Goal: Download file/media

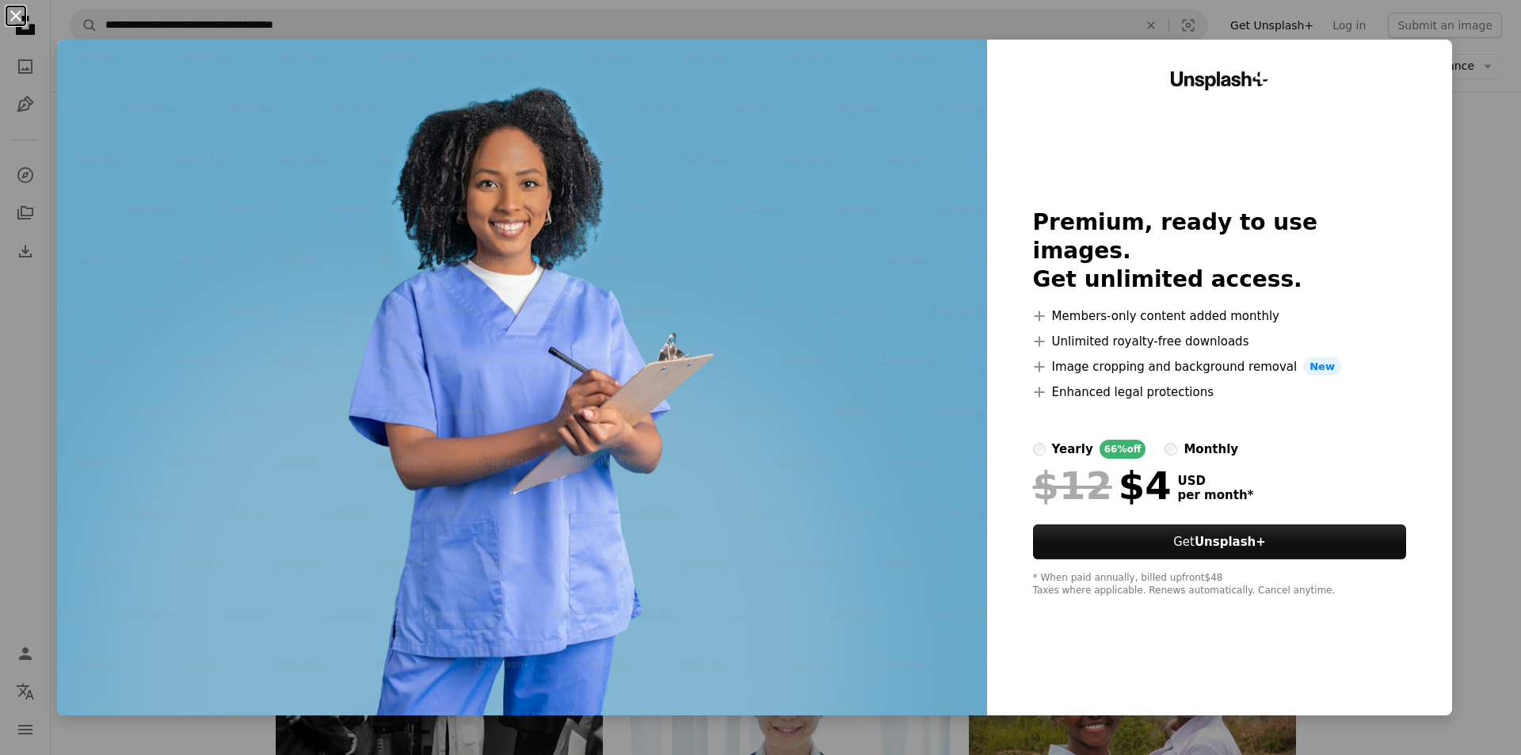
click at [16, 15] on button "An X shape" at bounding box center [15, 15] width 19 height 19
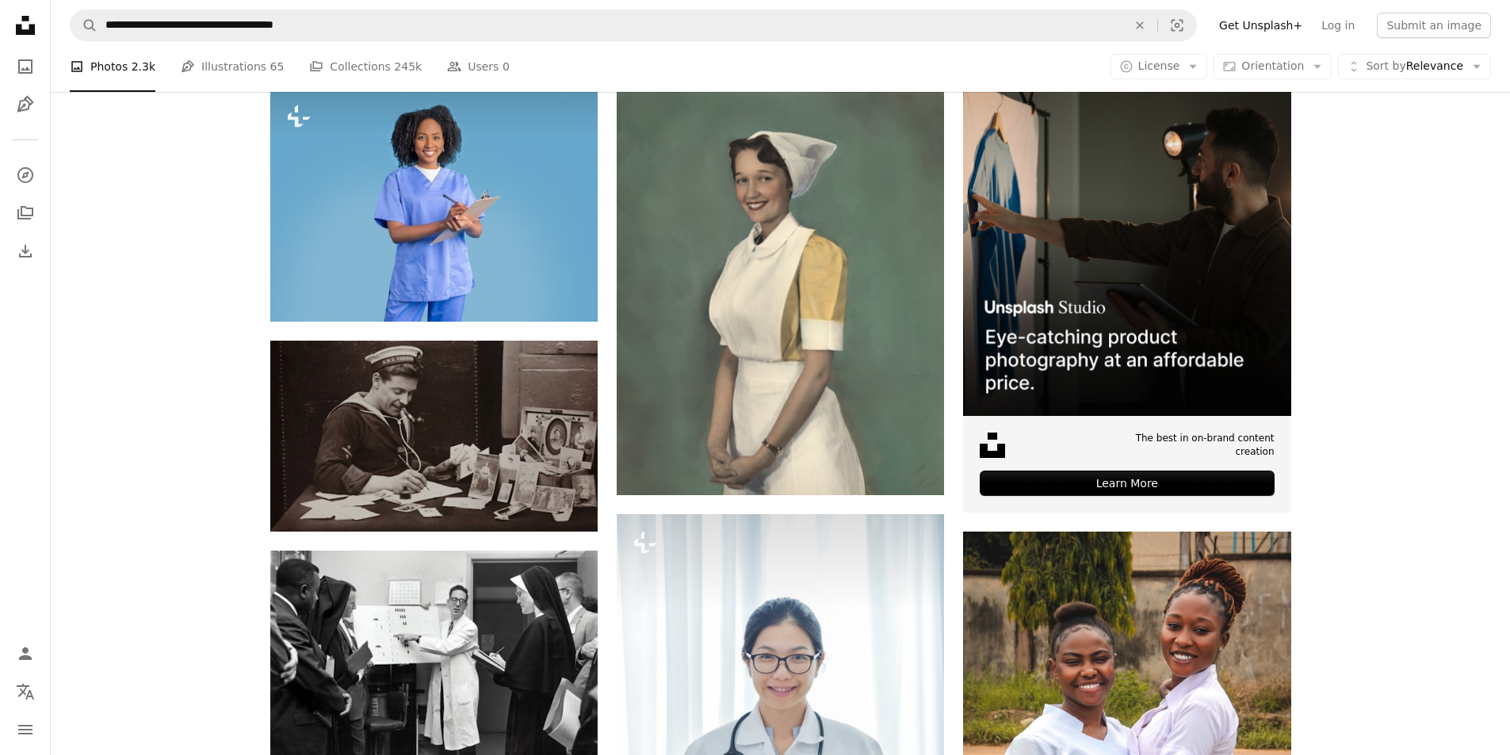
scroll to position [954, 0]
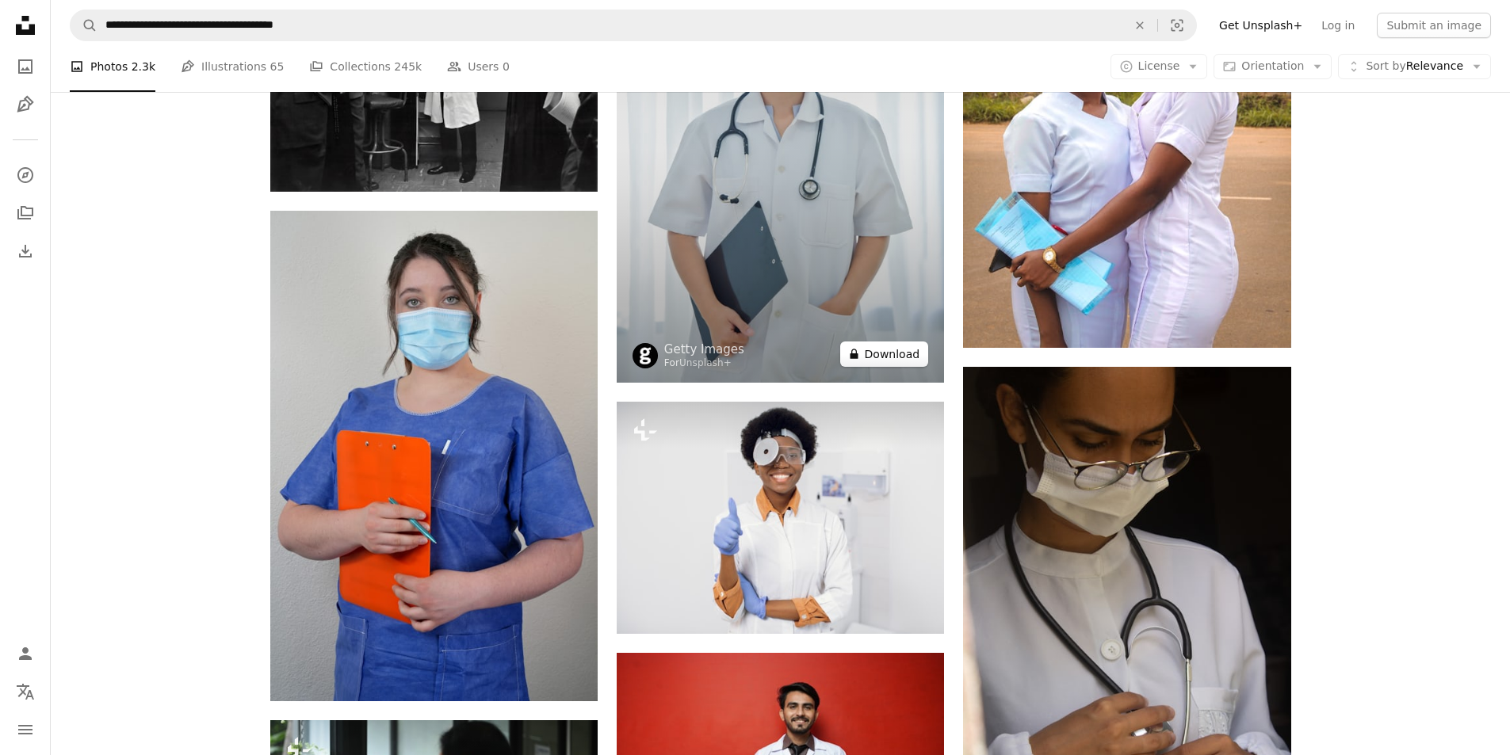
click at [889, 357] on button "A lock Download" at bounding box center [884, 354] width 89 height 25
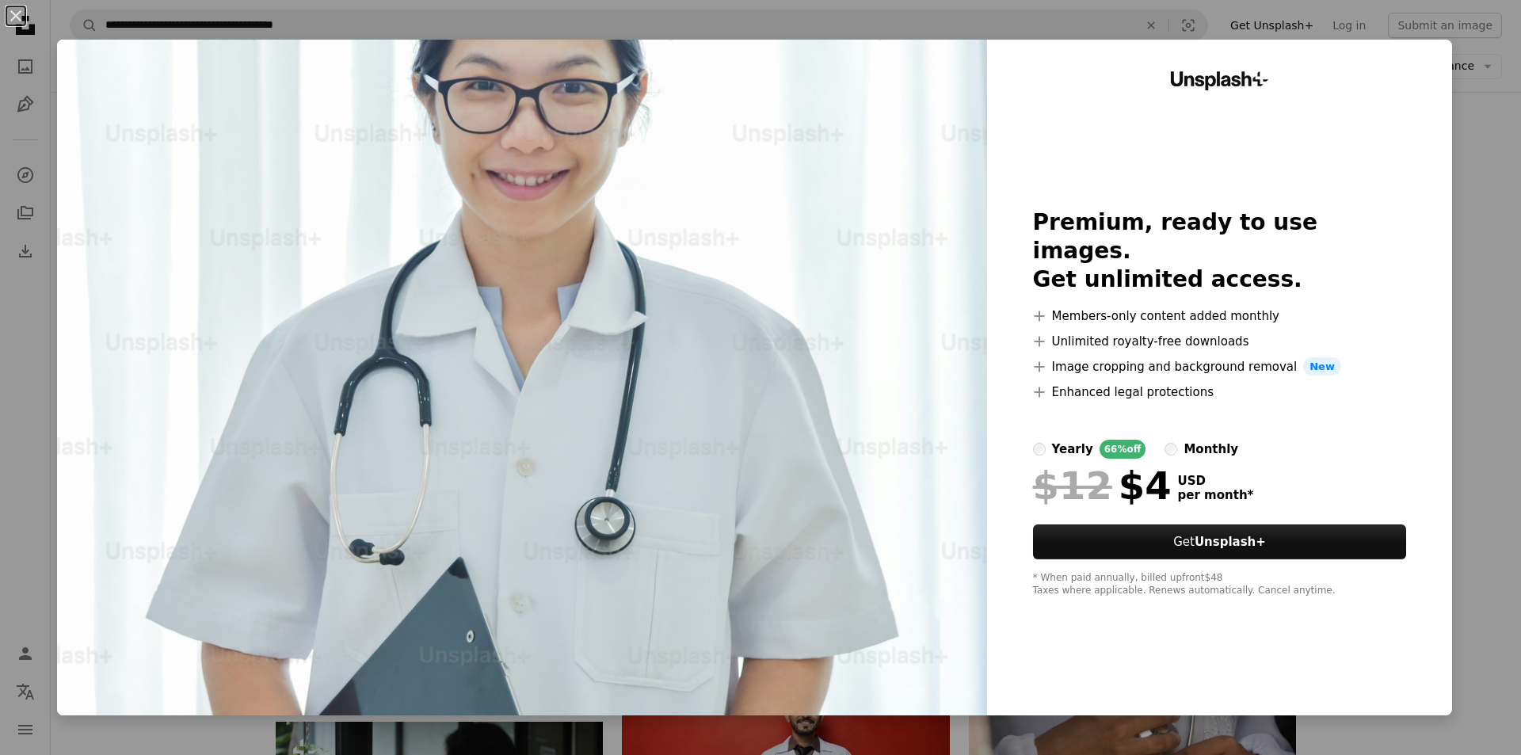
drag, startPoint x: 1521, startPoint y: 105, endPoint x: 1493, endPoint y: 104, distance: 27.7
click at [1470, 119] on div "An X shape Unsplash+ Premium, ready to use images. Get unlimited access. A plus…" at bounding box center [760, 377] width 1521 height 755
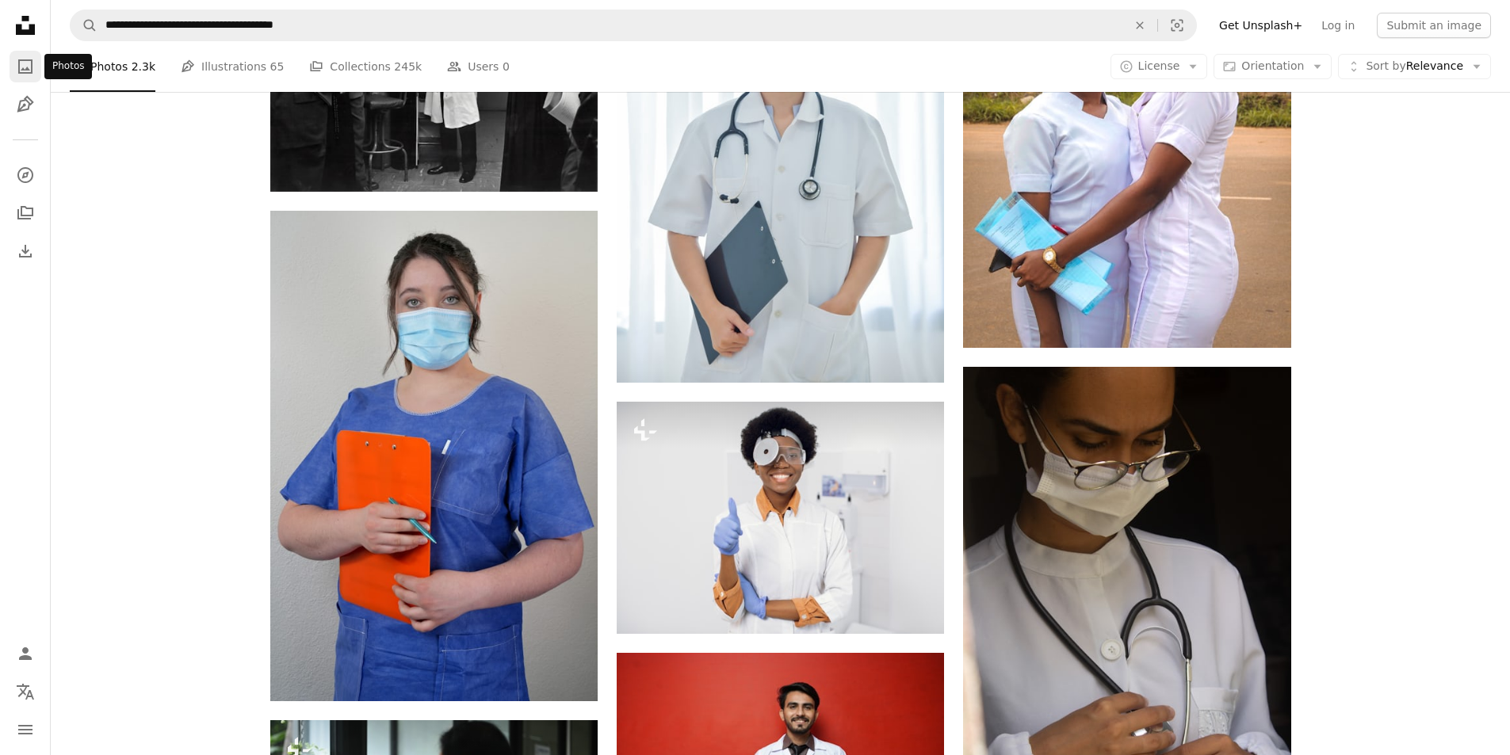
click at [32, 66] on icon "A photo" at bounding box center [25, 66] width 19 height 19
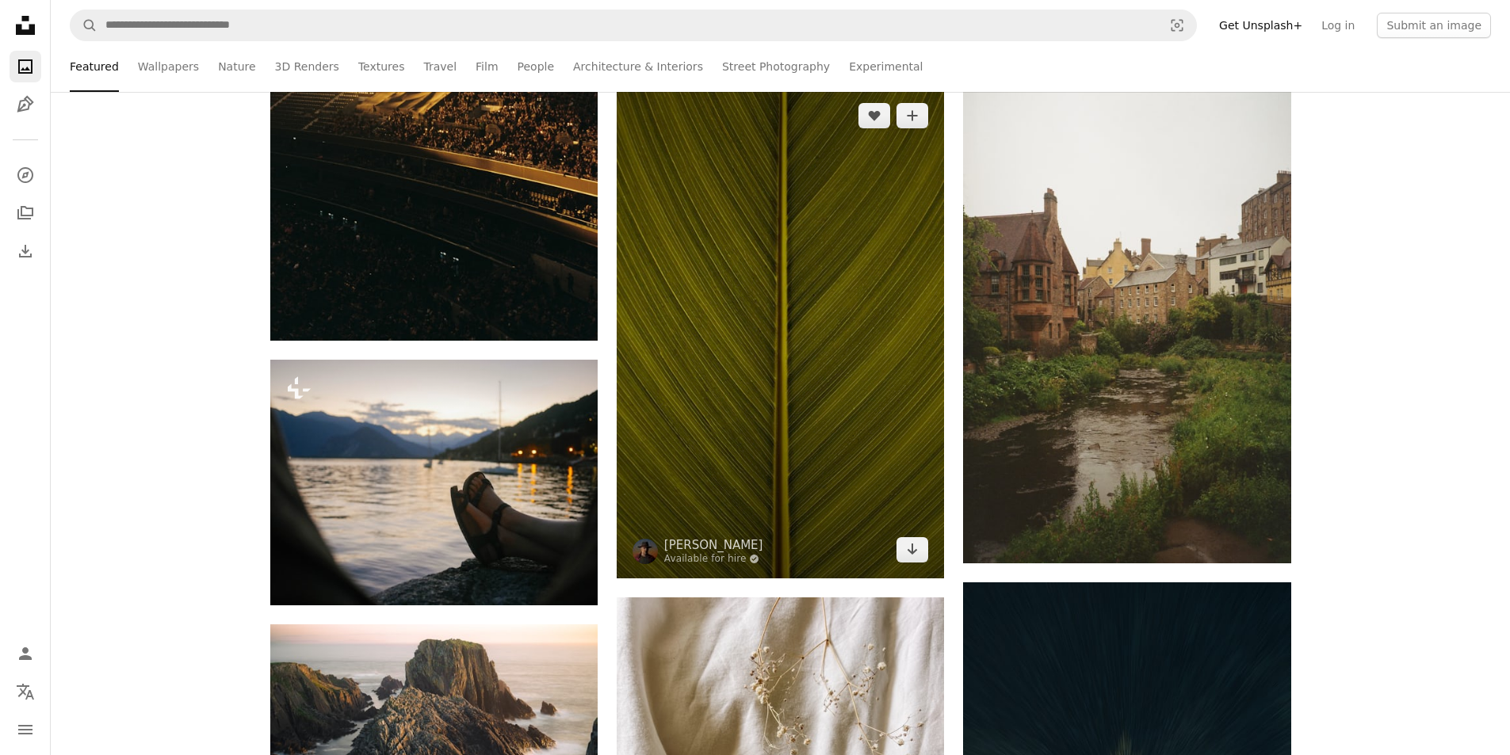
scroll to position [3304, 0]
